Goal: Check status: Check status

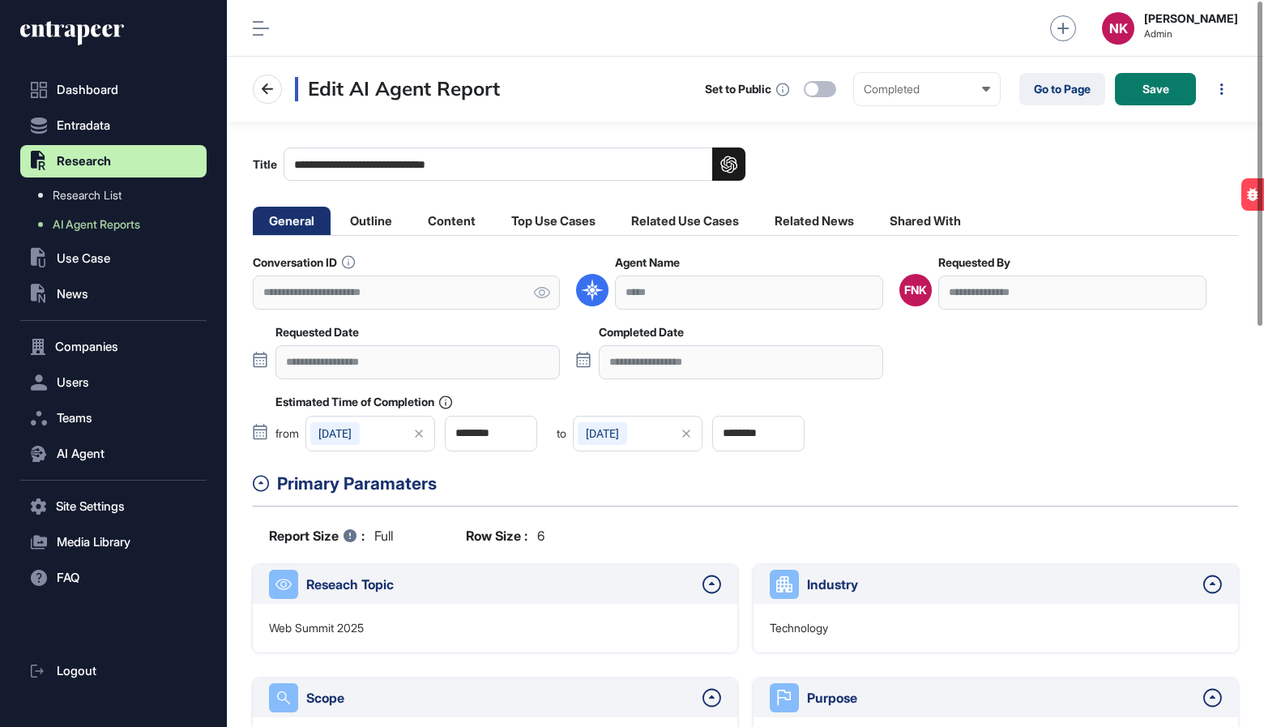
scroll to position [727, 1037]
click at [1053, 85] on link "Go to Page" at bounding box center [1063, 89] width 86 height 32
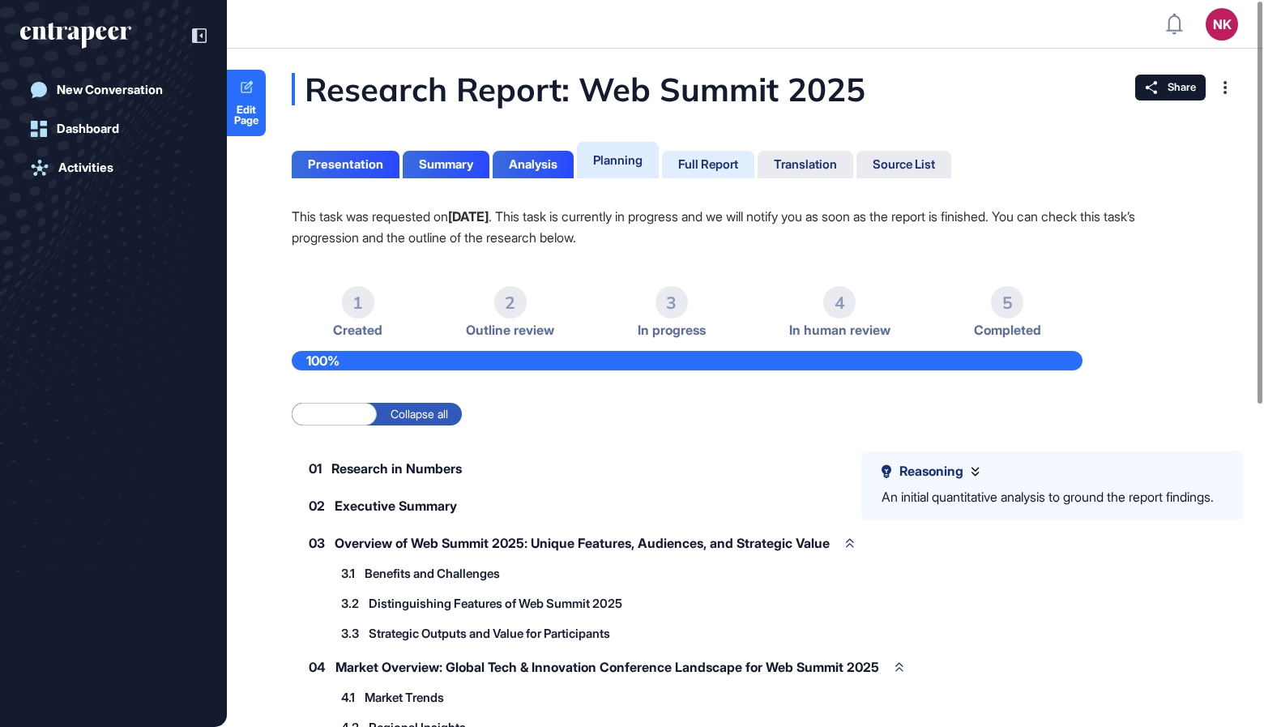
click at [702, 165] on div "Full Report" at bounding box center [708, 164] width 60 height 15
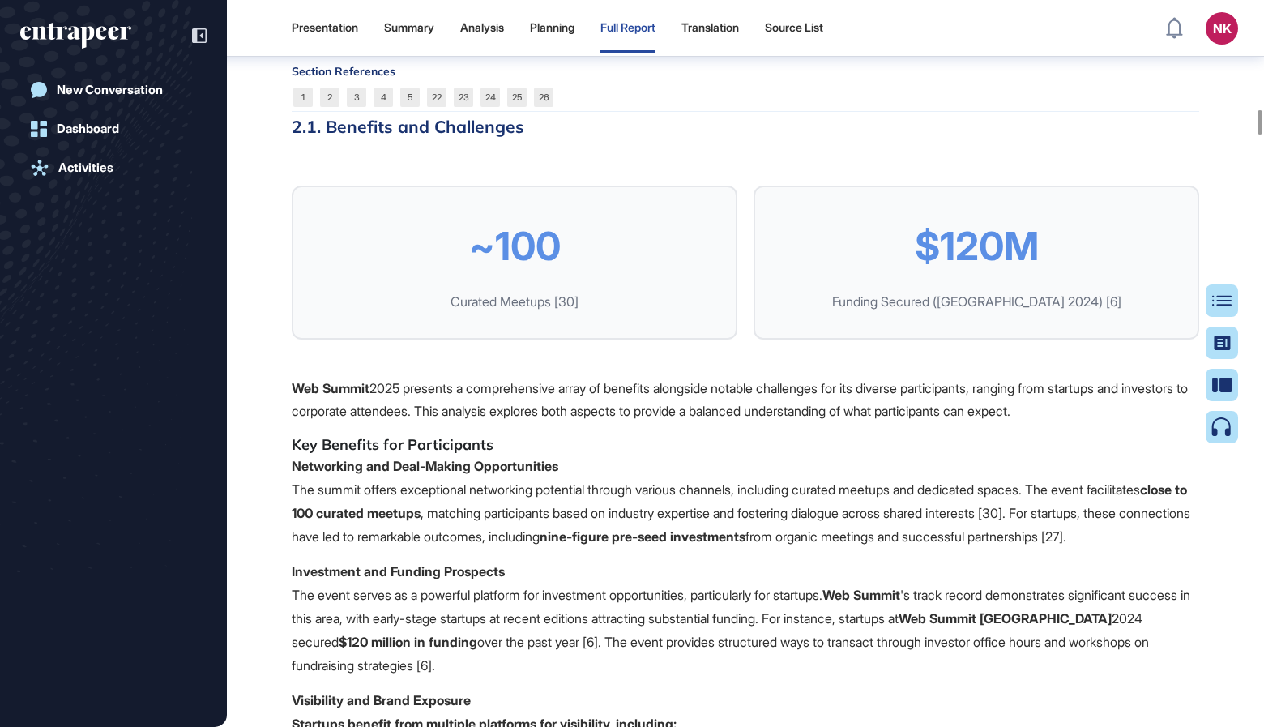
scroll to position [4501, 0]
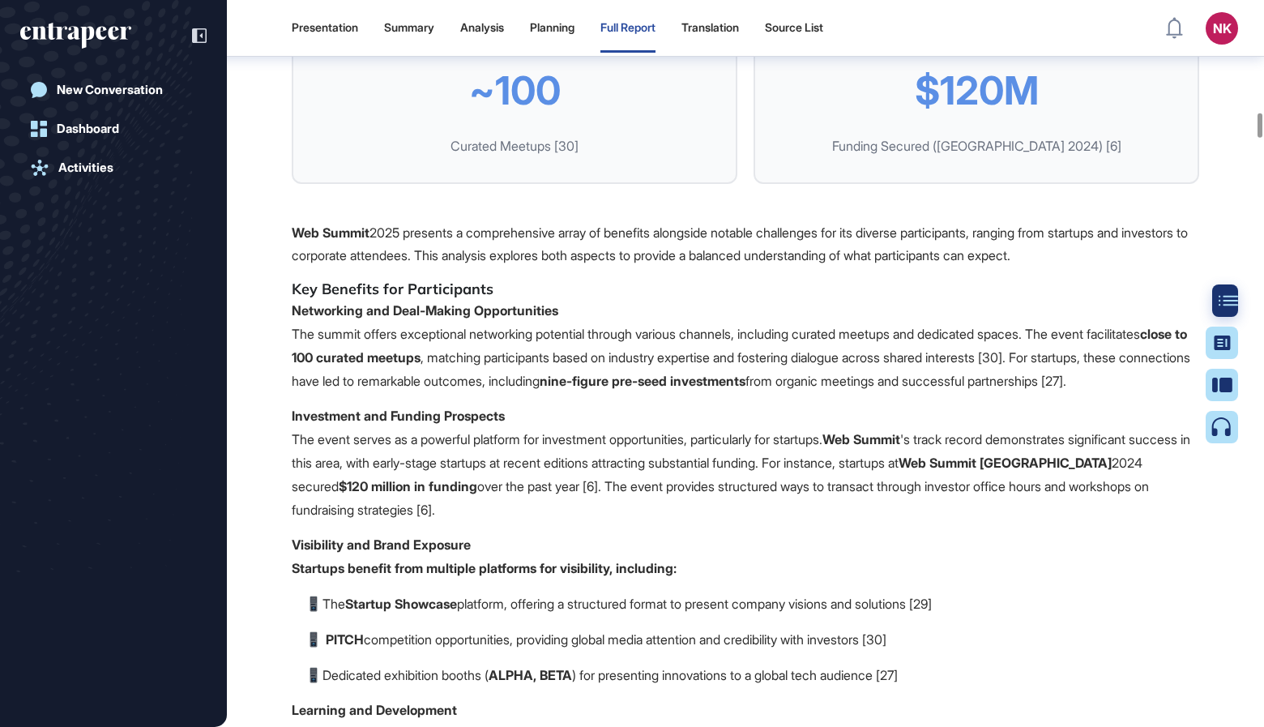
click at [1221, 298] on icon at bounding box center [1228, 300] width 19 height 11
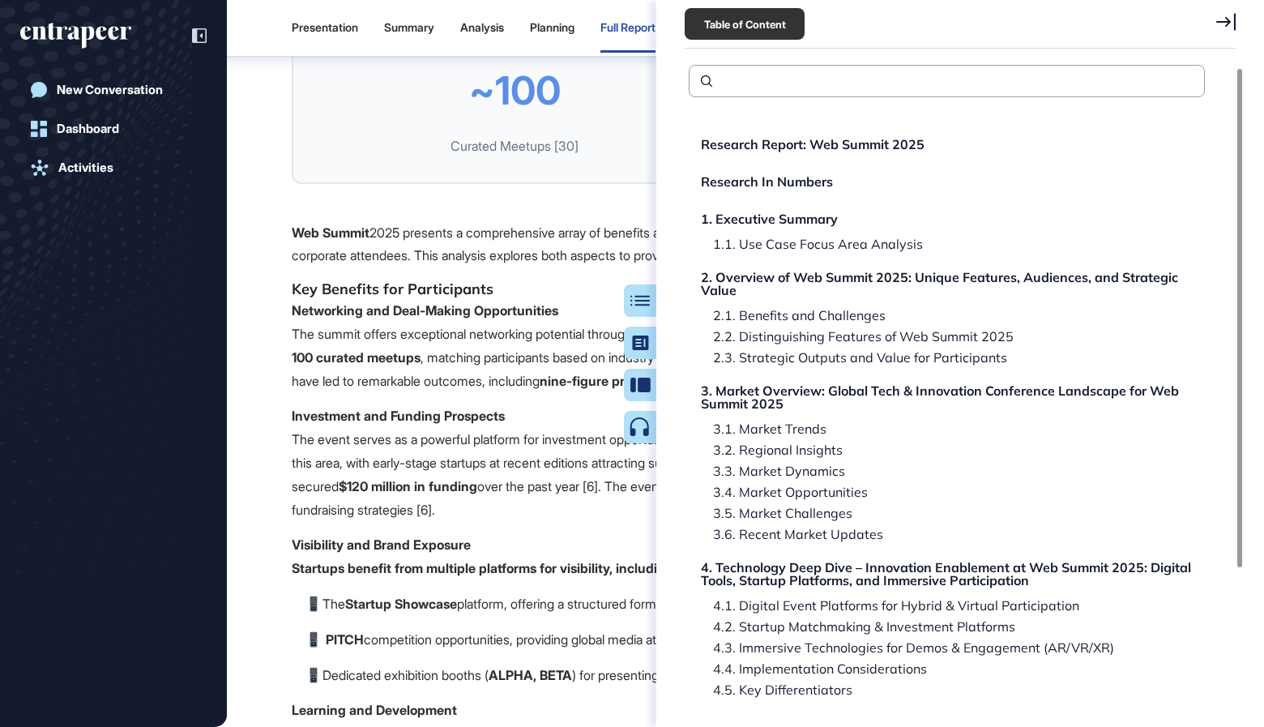
scroll to position [186, 0]
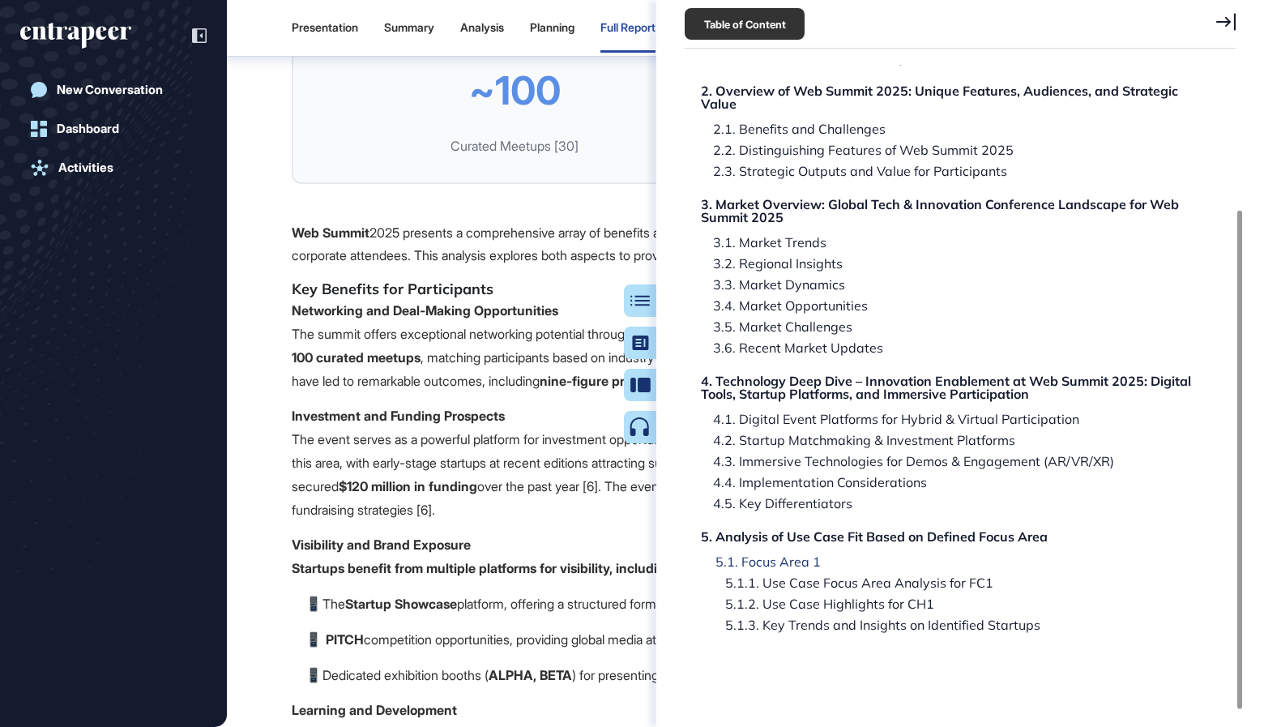
click at [759, 564] on div "5.1. Focus Area 1" at bounding box center [763, 561] width 118 height 13
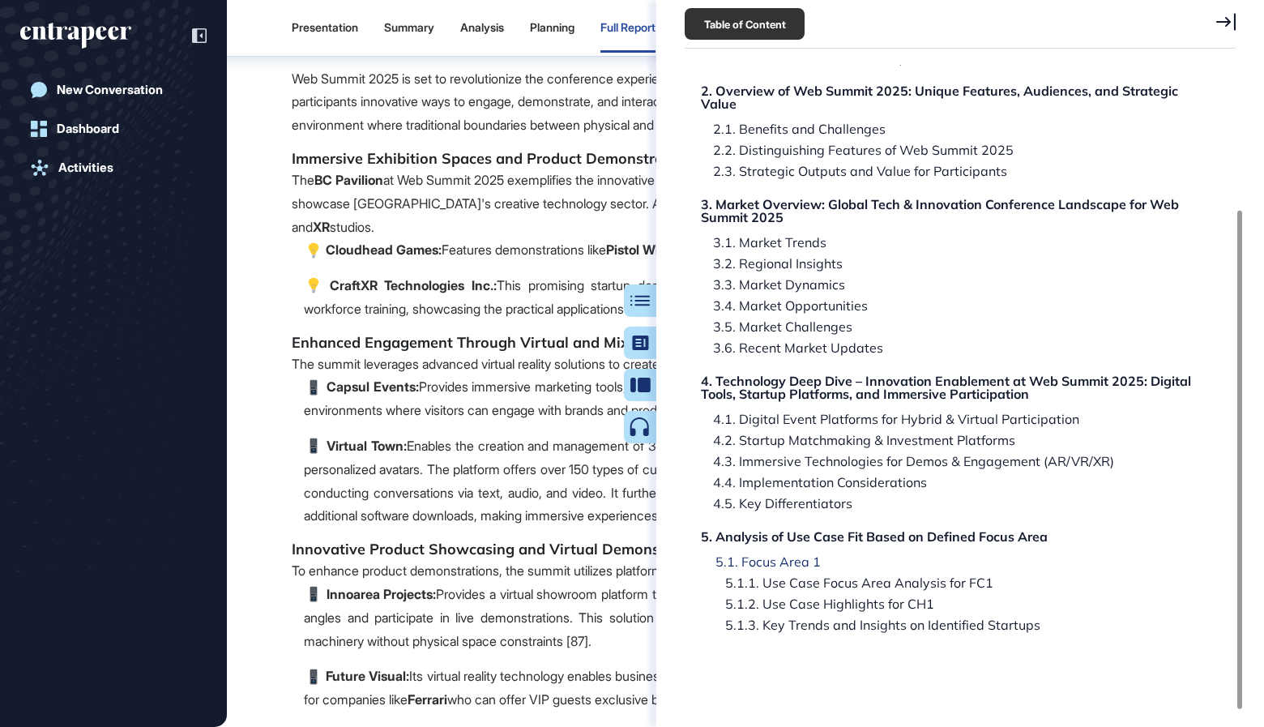
scroll to position [26988, 0]
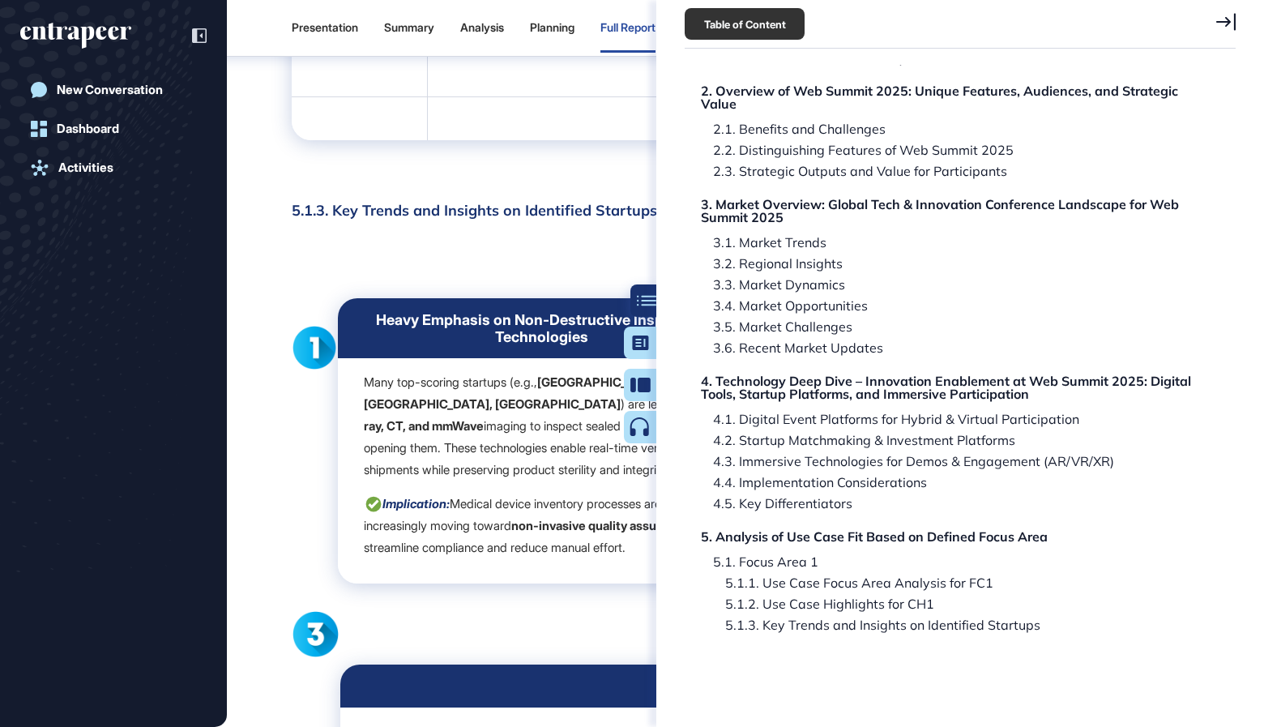
click at [642, 306] on icon at bounding box center [646, 300] width 19 height 11
